Goal: Task Accomplishment & Management: Manage account settings

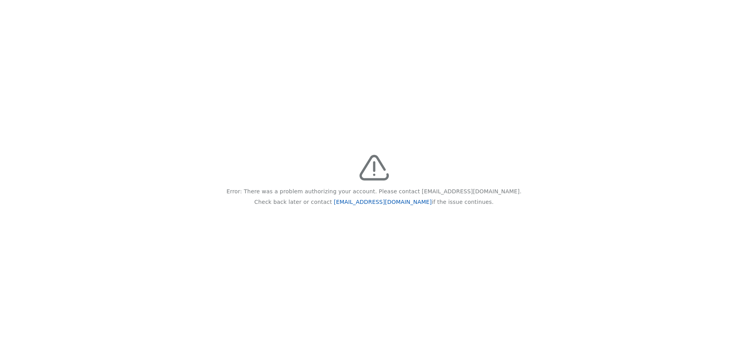
click at [355, 201] on link "[EMAIL_ADDRESS][DOMAIN_NAME]" at bounding box center [383, 202] width 98 height 6
click at [388, 202] on link "[EMAIL_ADDRESS][DOMAIN_NAME]" at bounding box center [383, 202] width 98 height 6
click at [381, 202] on link "[EMAIL_ADDRESS][DOMAIN_NAME]" at bounding box center [383, 202] width 98 height 6
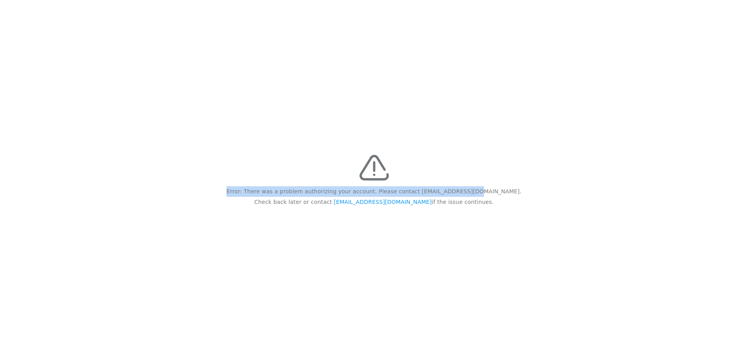
drag, startPoint x: 257, startPoint y: 188, endPoint x: 480, endPoint y: 202, distance: 223.1
click at [480, 202] on div "Error: There was a problem authorizing your account. Please contact [EMAIL_ADDR…" at bounding box center [374, 180] width 748 height 360
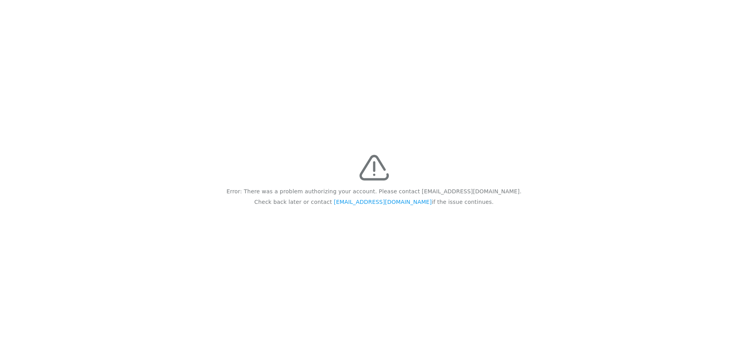
click at [350, 238] on div "Error: There was a problem authorizing your account. Please contact [EMAIL_ADDR…" at bounding box center [374, 180] width 748 height 360
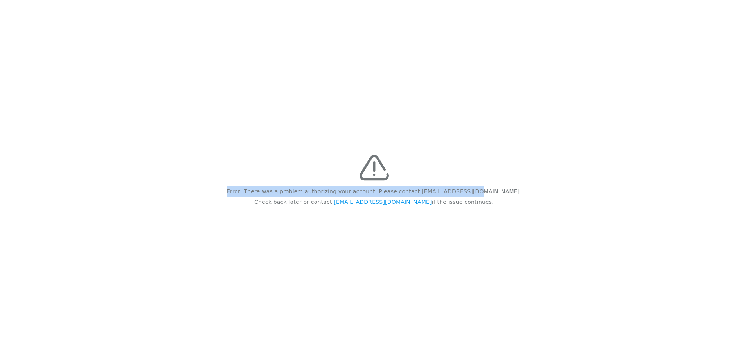
drag, startPoint x: 259, startPoint y: 190, endPoint x: 478, endPoint y: 208, distance: 220.3
click at [478, 208] on div "Error: There was a problem authorizing your account. Please contact [EMAIL_ADDR…" at bounding box center [374, 180] width 748 height 360
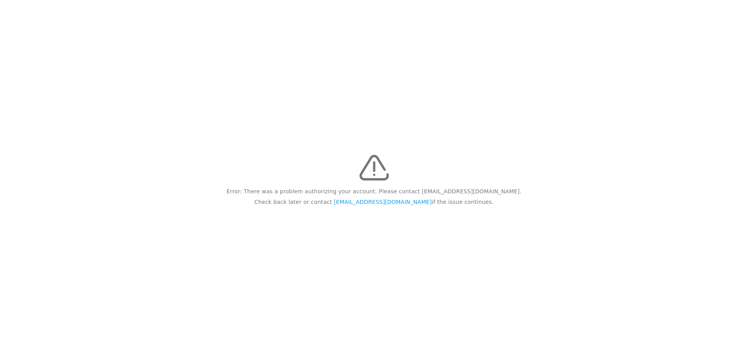
drag, startPoint x: 478, startPoint y: 208, endPoint x: 340, endPoint y: 227, distance: 139.8
click at [340, 227] on div "Error: There was a problem authorizing your account. Please contact [EMAIL_ADDR…" at bounding box center [374, 180] width 748 height 360
drag, startPoint x: 265, startPoint y: 190, endPoint x: 467, endPoint y: 201, distance: 202.2
click at [467, 201] on div "Error: There was a problem authorizing your account. Please contact [EMAIL_ADDR…" at bounding box center [374, 180] width 748 height 360
copy div "Error: There was a problem authorizing your account. Please contact [EMAIL_ADDR…"
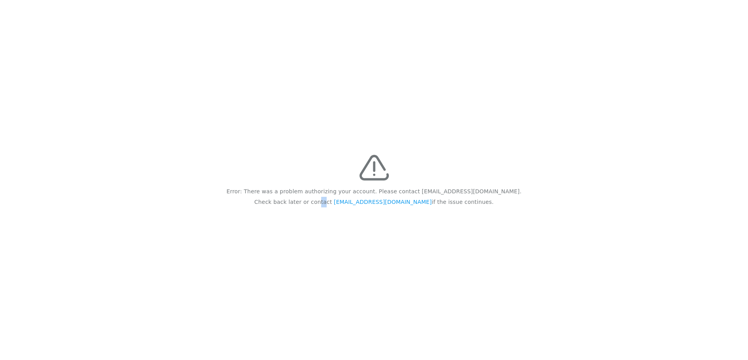
click at [505, 139] on div "Error: There was a problem authorizing your account. Please contact [EMAIL_ADDR…" at bounding box center [374, 180] width 748 height 360
